Goal: Task Accomplishment & Management: Manage account settings

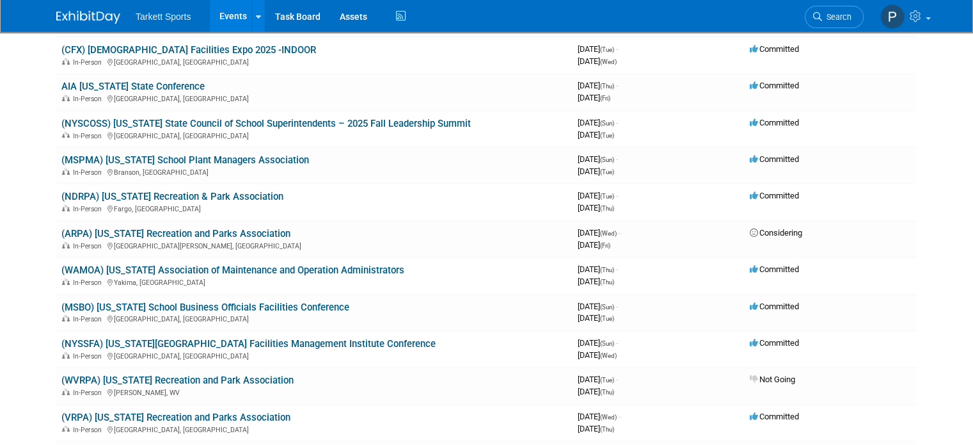
scroll to position [207, 0]
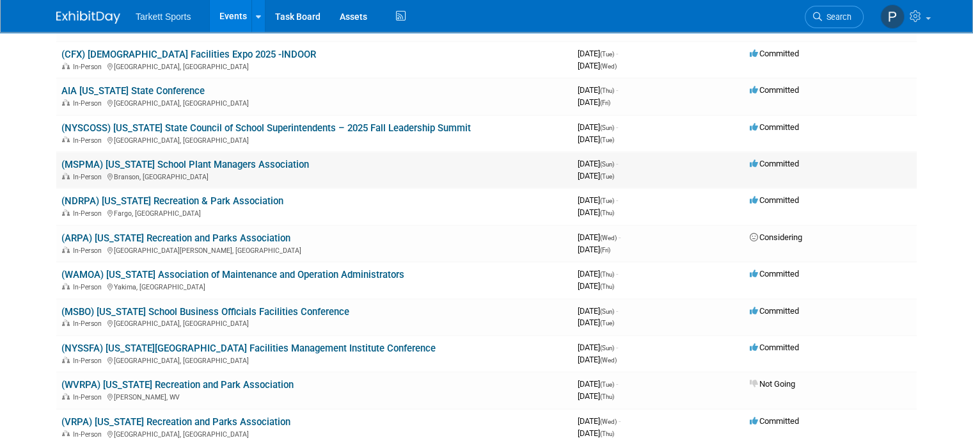
click at [198, 159] on link "(MSPMA) [US_STATE] School Plant Managers Association" at bounding box center [185, 165] width 248 height 12
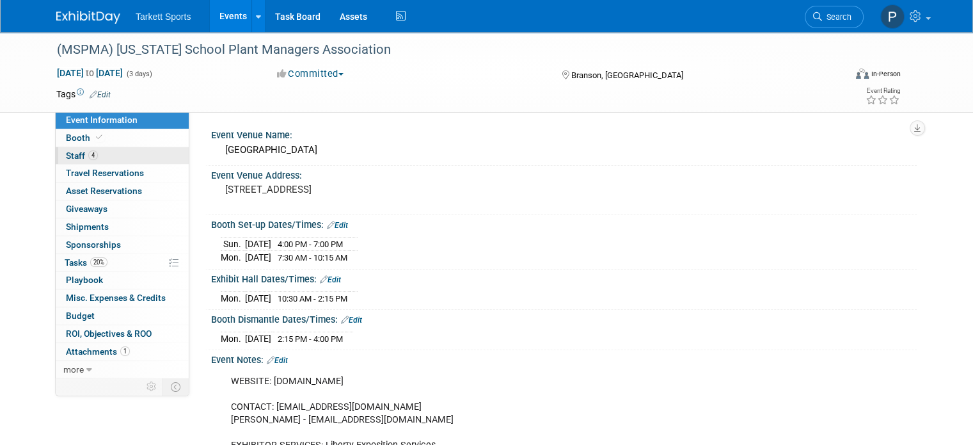
click at [66, 154] on span "Staff 4" at bounding box center [82, 155] width 32 height 10
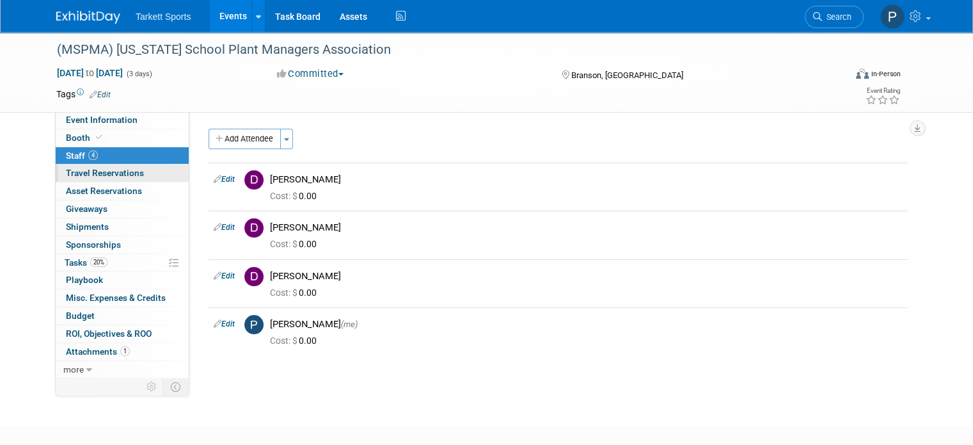
click at [88, 170] on span "Travel Reservations 0" at bounding box center [105, 173] width 78 height 10
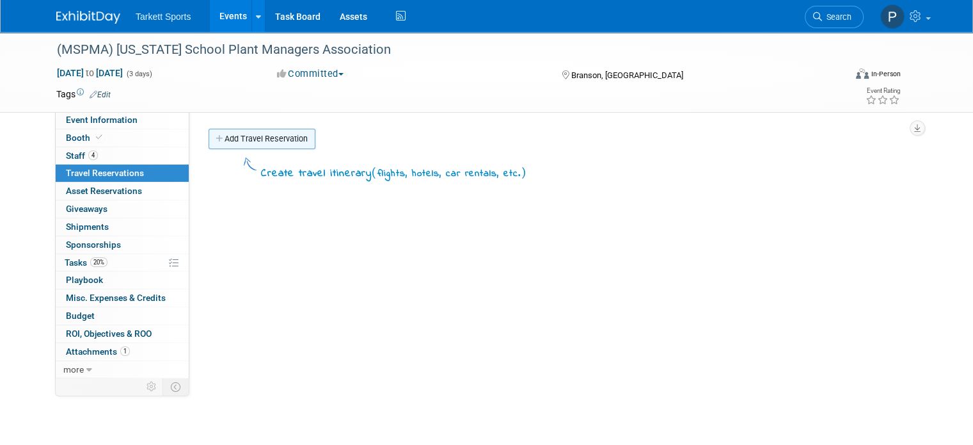
click at [245, 136] on link "Add Travel Reservation" at bounding box center [262, 139] width 107 height 20
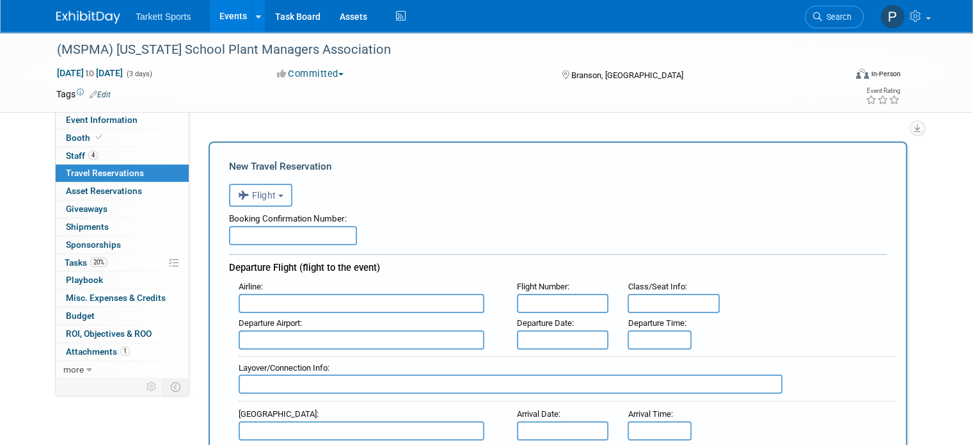
click at [157, 168] on link "0 Travel Reservations 0" at bounding box center [122, 172] width 133 height 17
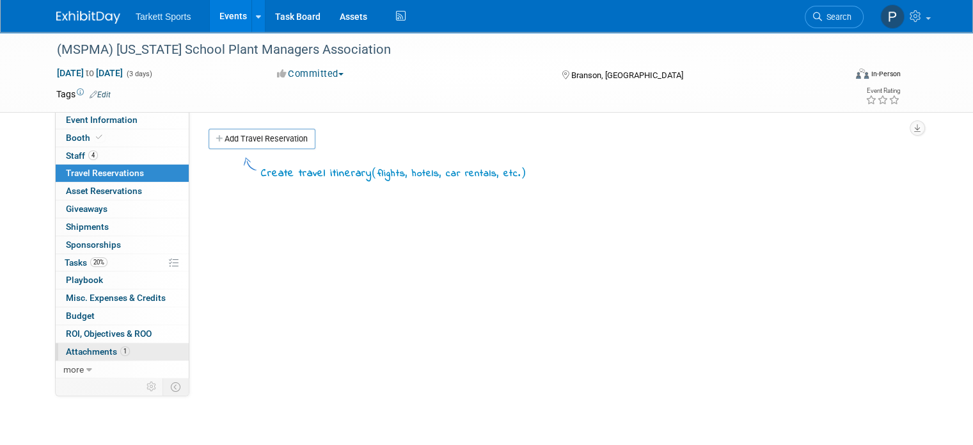
click at [77, 351] on span "Attachments 1" at bounding box center [98, 351] width 64 height 10
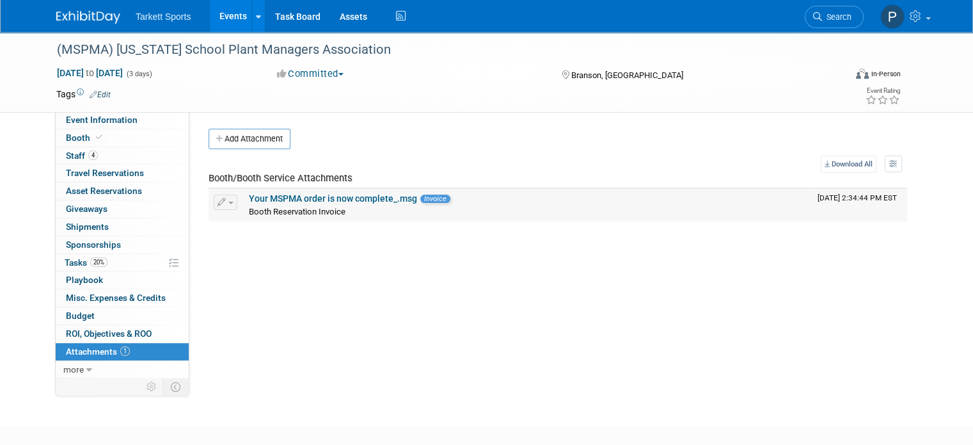
click at [345, 198] on link "Your MSPMA order is now complete_.msg" at bounding box center [333, 198] width 168 height 10
